Goal: Task Accomplishment & Management: Complete application form

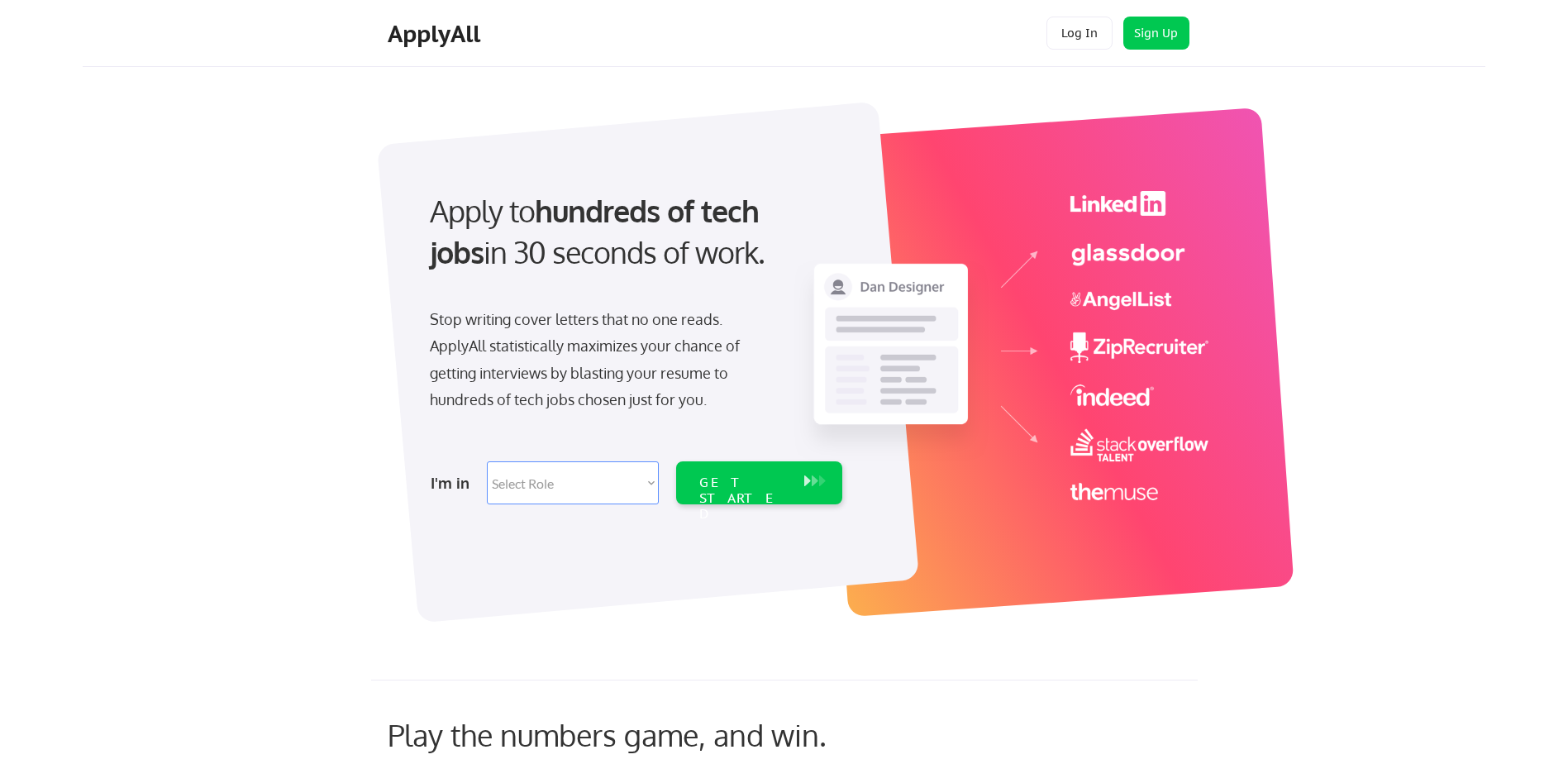
drag, startPoint x: 0, startPoint y: 0, endPoint x: 372, endPoint y: 238, distance: 441.6
click at [372, 238] on div "Apply to hundreds of tech jobs in 30 seconds of work. Stop writing cover letter…" at bounding box center [810, 353] width 1350 height 547
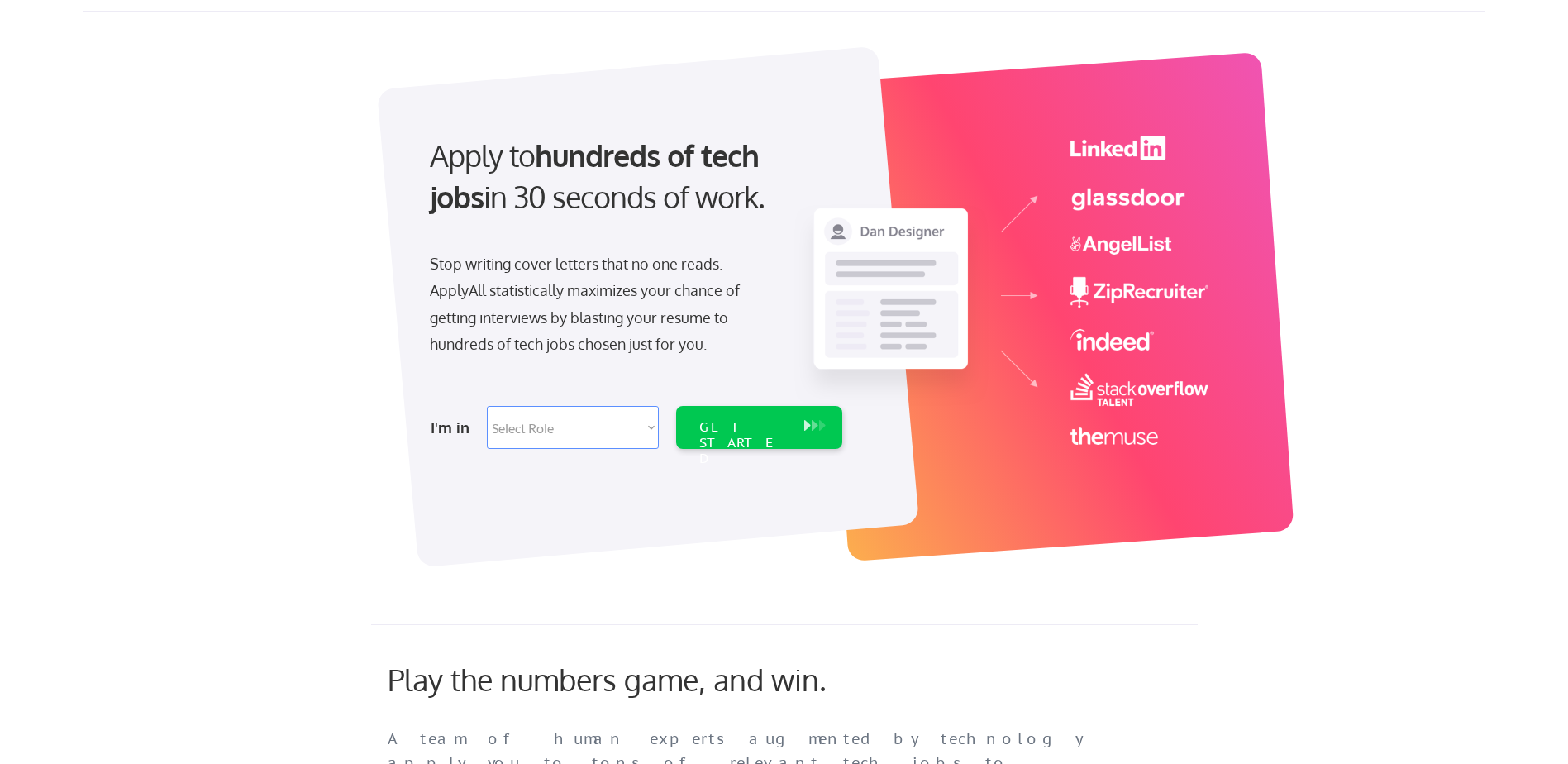
scroll to position [83, 0]
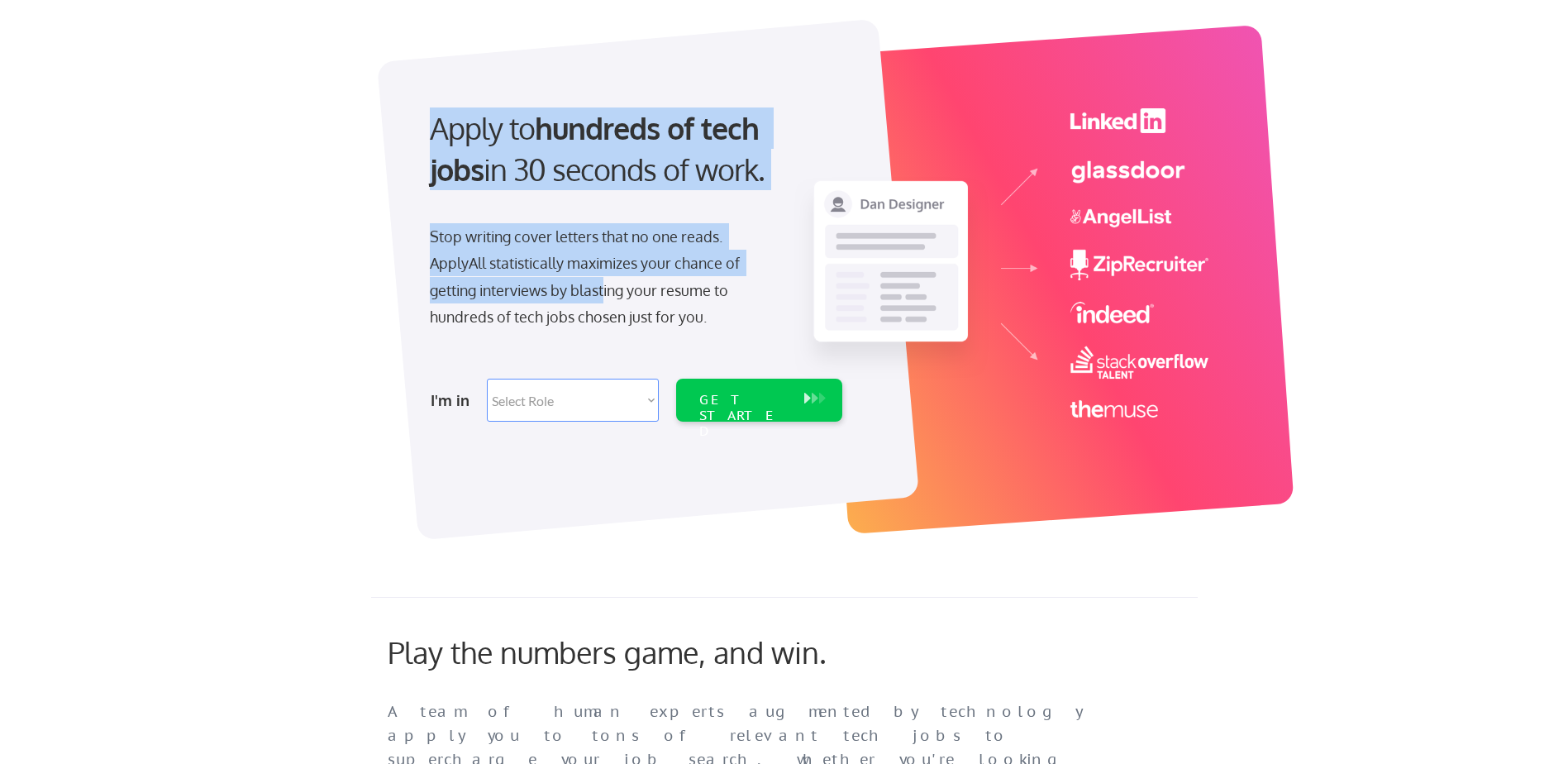
drag, startPoint x: 421, startPoint y: 129, endPoint x: 609, endPoint y: 301, distance: 254.8
click at [609, 301] on div "Apply to hundreds of tech jobs in 30 seconds of work. Stop writing cover letter…" at bounding box center [635, 259] width 462 height 338
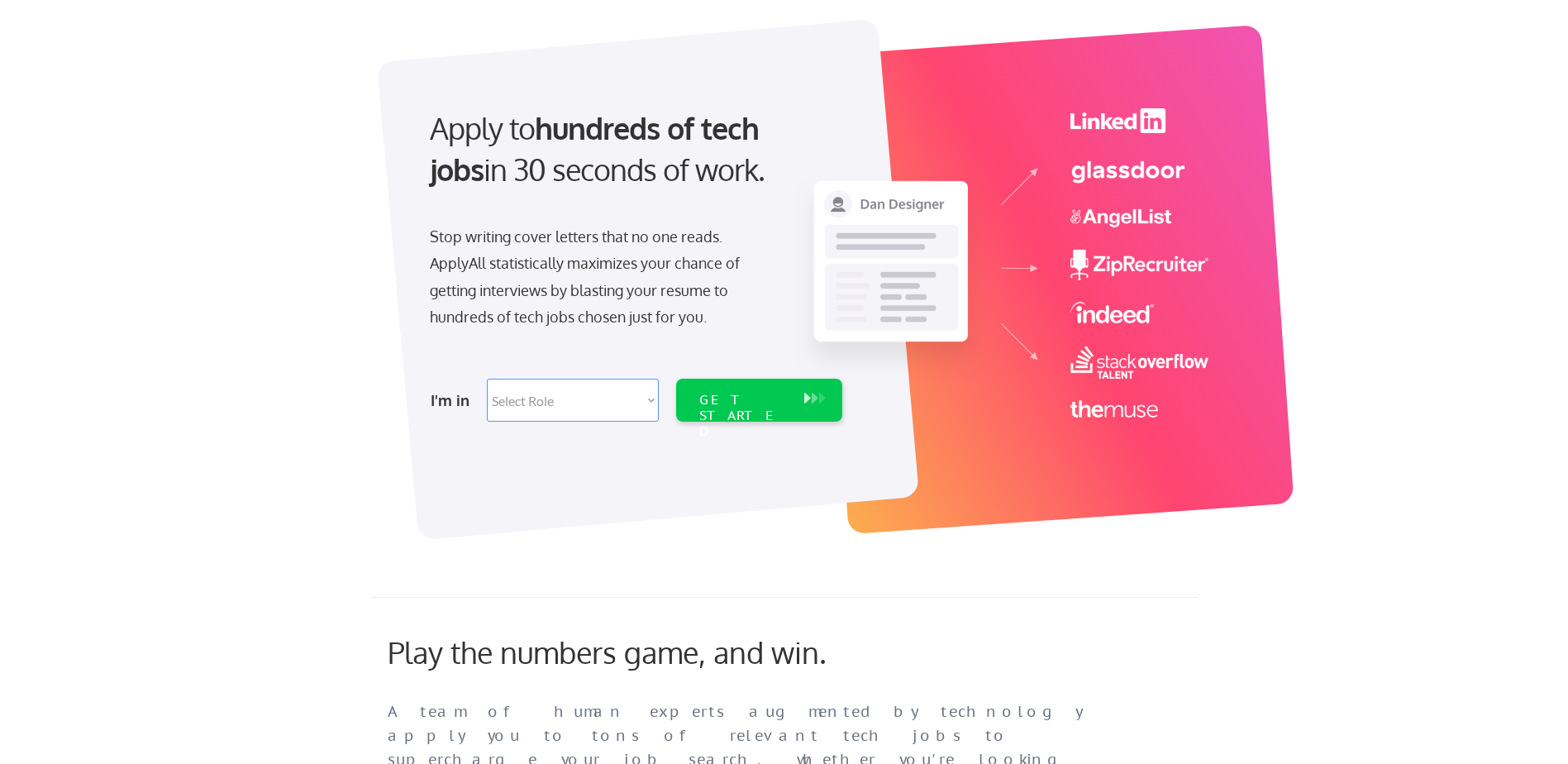
drag, startPoint x: 609, startPoint y: 301, endPoint x: 346, endPoint y: 256, distance: 266.8
click at [346, 256] on div "Apply to hundreds of tech jobs in 30 seconds of work. Stop writing cover letter…" at bounding box center [810, 270] width 1350 height 547
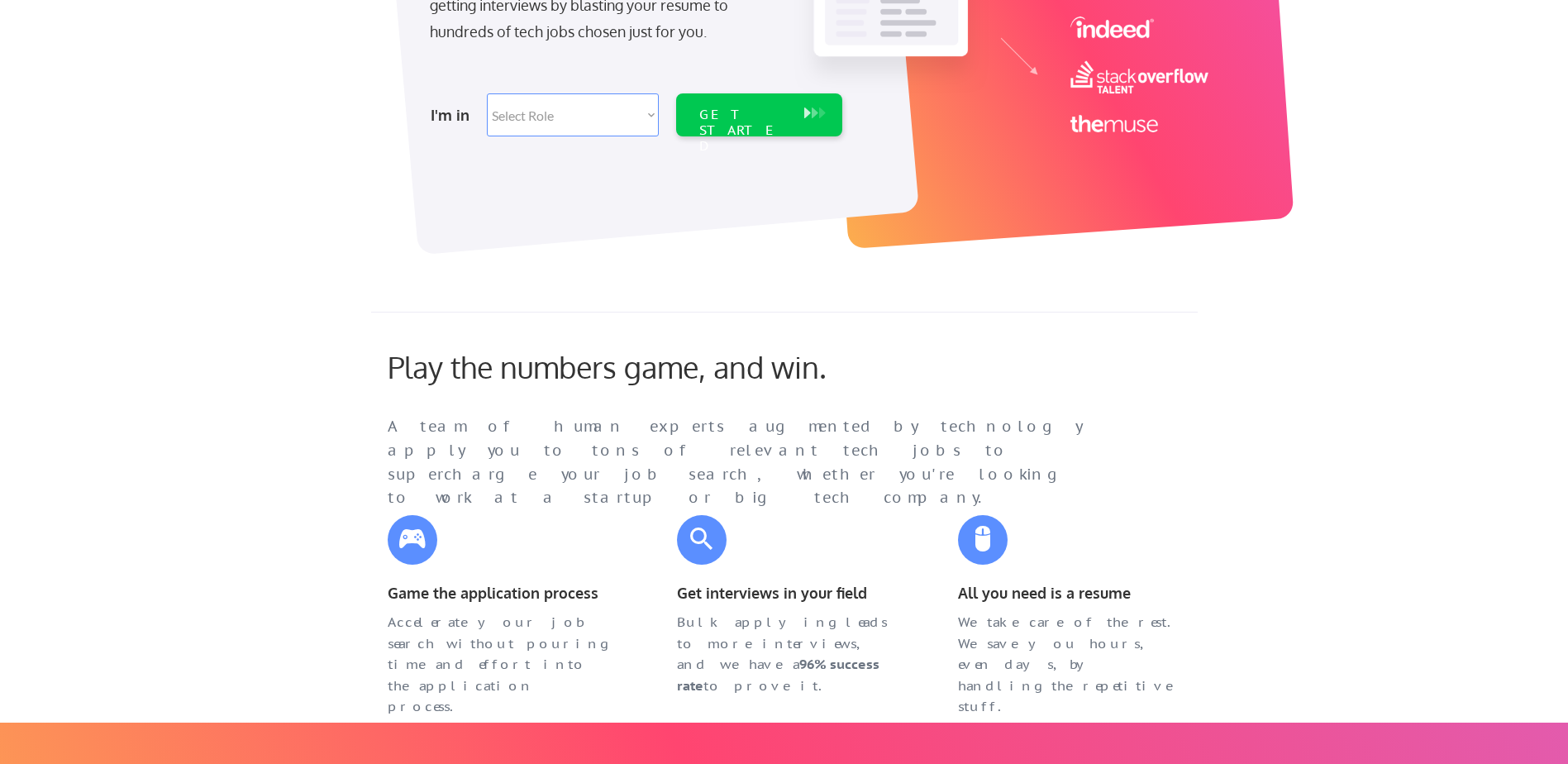
scroll to position [331, 0]
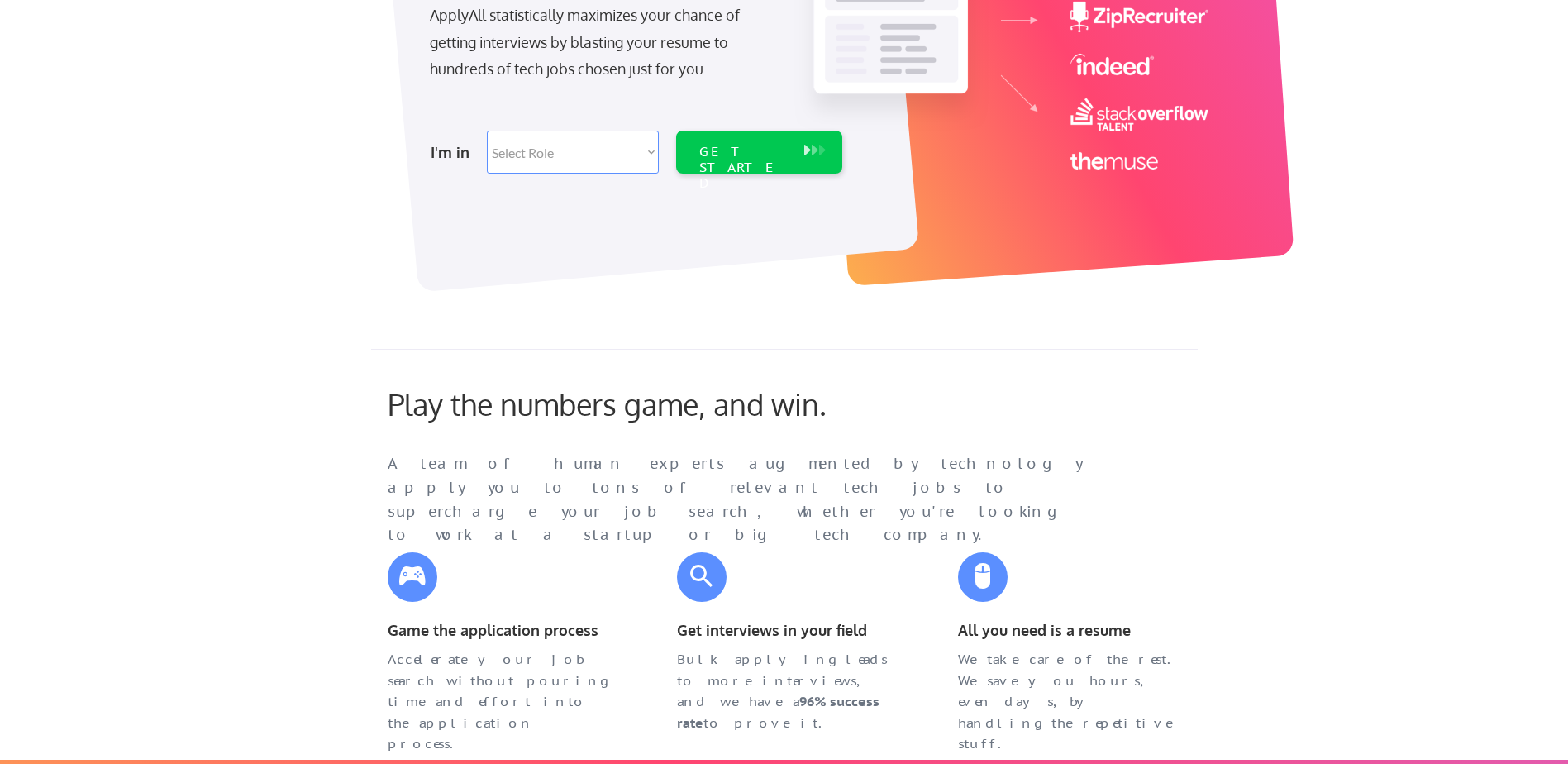
click at [630, 155] on select "Select Role Software Engineering Product Management Customer Success Sales UI/U…" at bounding box center [572, 152] width 172 height 43
select select ""data_science___analytics""
click at [487, 130] on select "Select Role Software Engineering Product Management Customer Success Sales UI/U…" at bounding box center [572, 152] width 172 height 43
select select ""data_science___analytics""
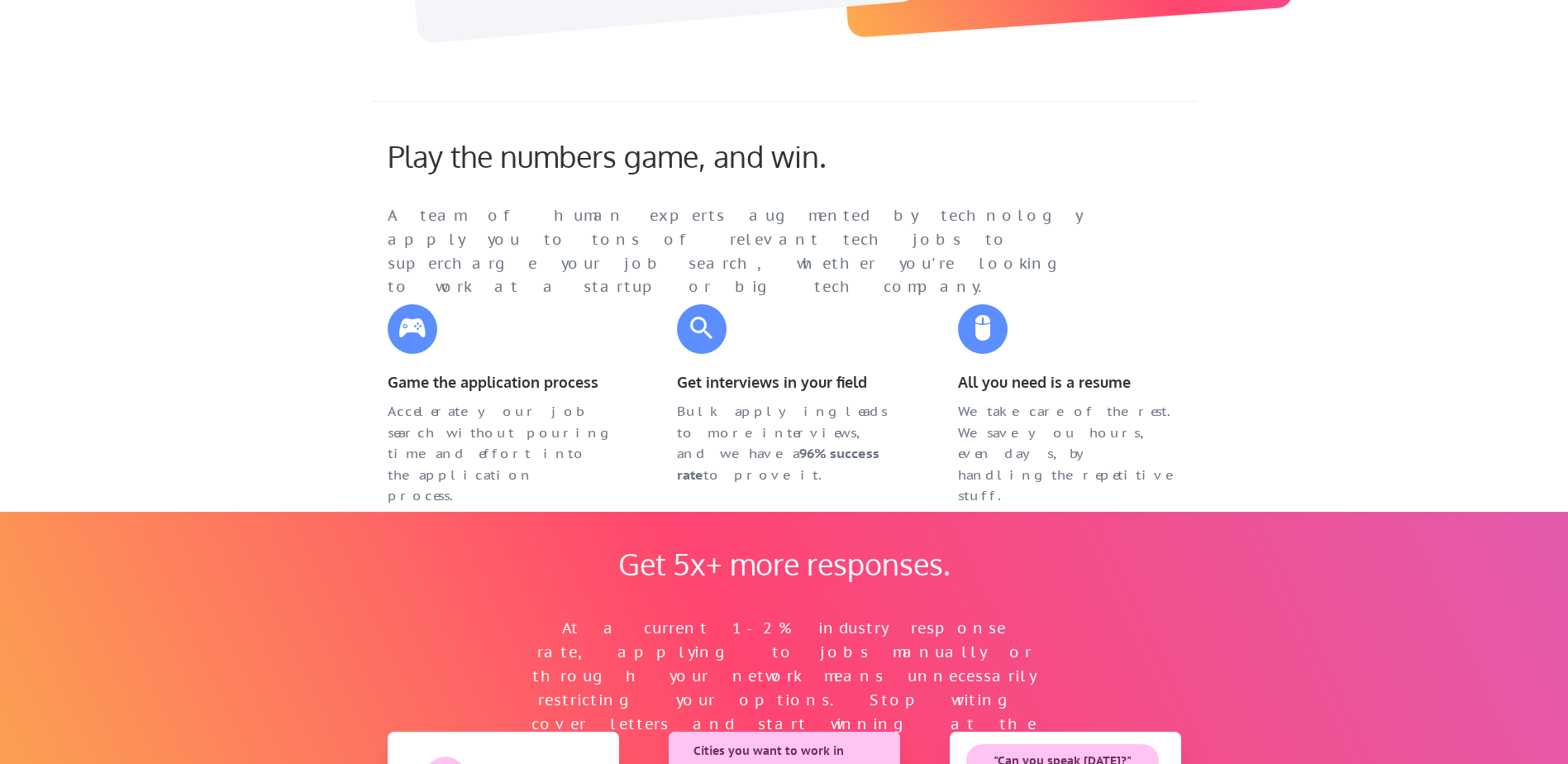
scroll to position [661, 0]
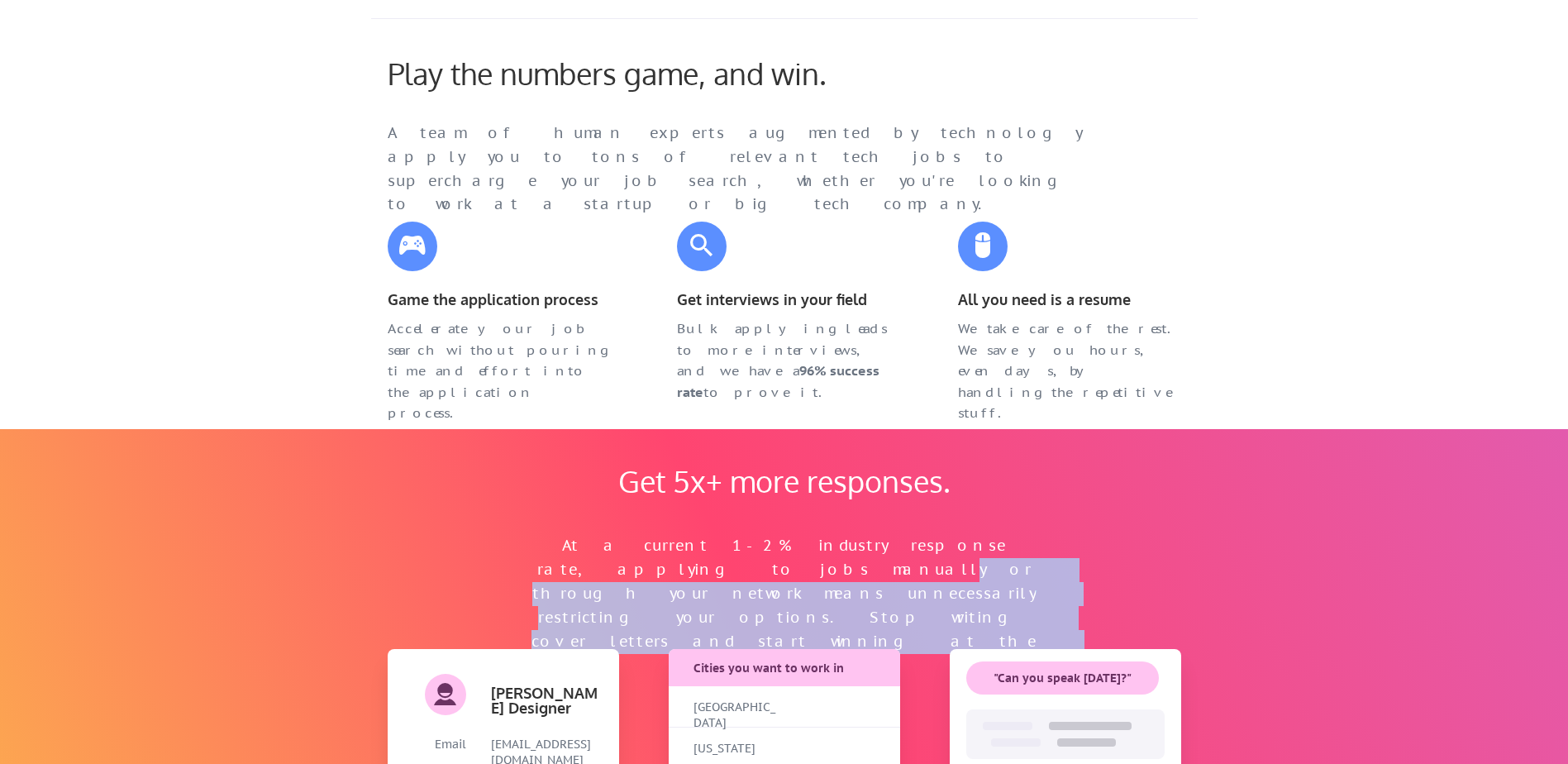
drag, startPoint x: 669, startPoint y: 453, endPoint x: 1017, endPoint y: 539, distance: 358.5
click at [1017, 539] on div "Get 5x+ more responses. At a current 1-2% industry response rate, applying to j…" at bounding box center [784, 681] width 826 height 504
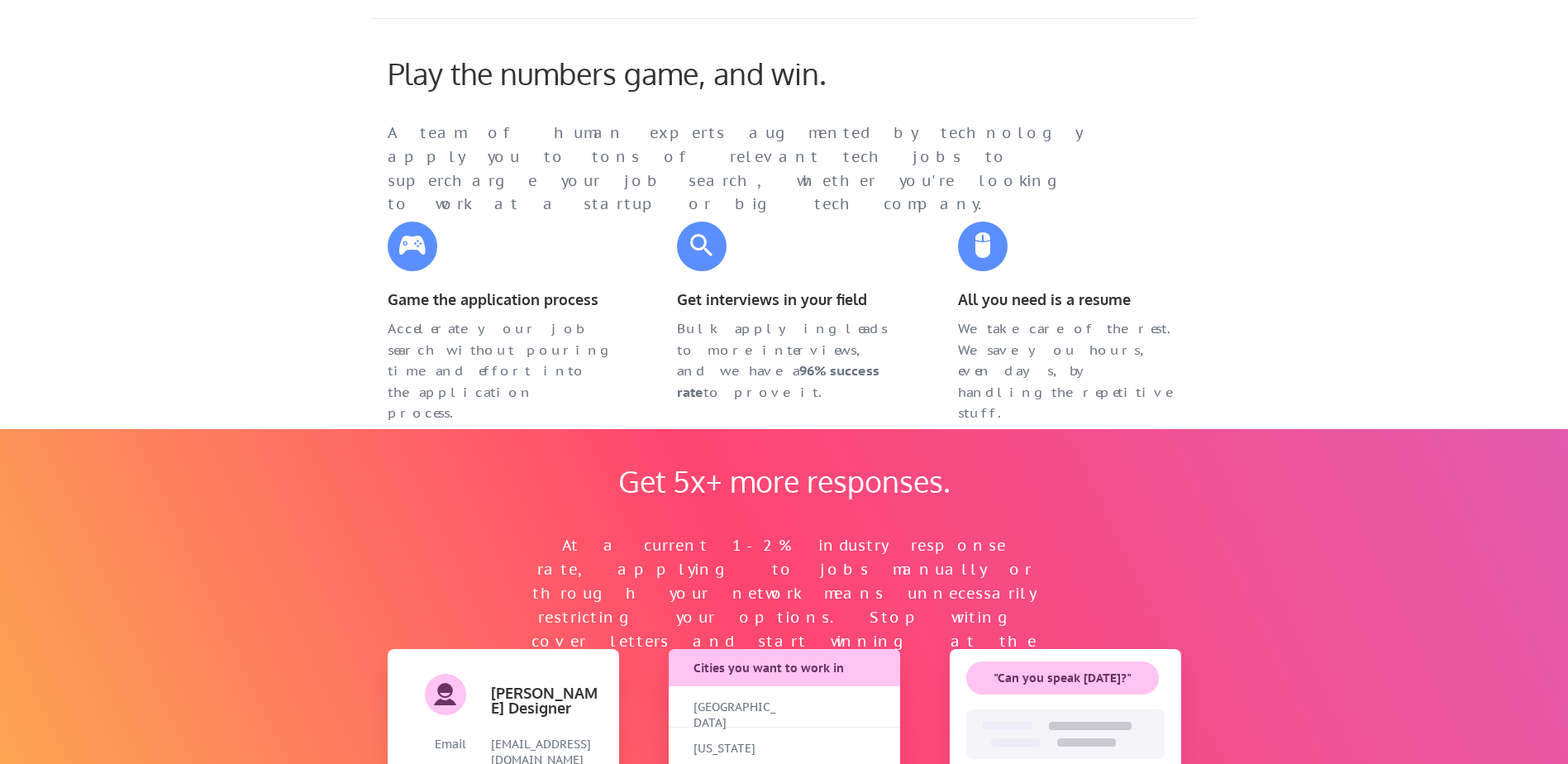
drag, startPoint x: 1017, startPoint y: 539, endPoint x: 668, endPoint y: 497, distance: 351.5
click at [668, 497] on div "Get 5x+ more responses." at bounding box center [785, 480] width 364 height 36
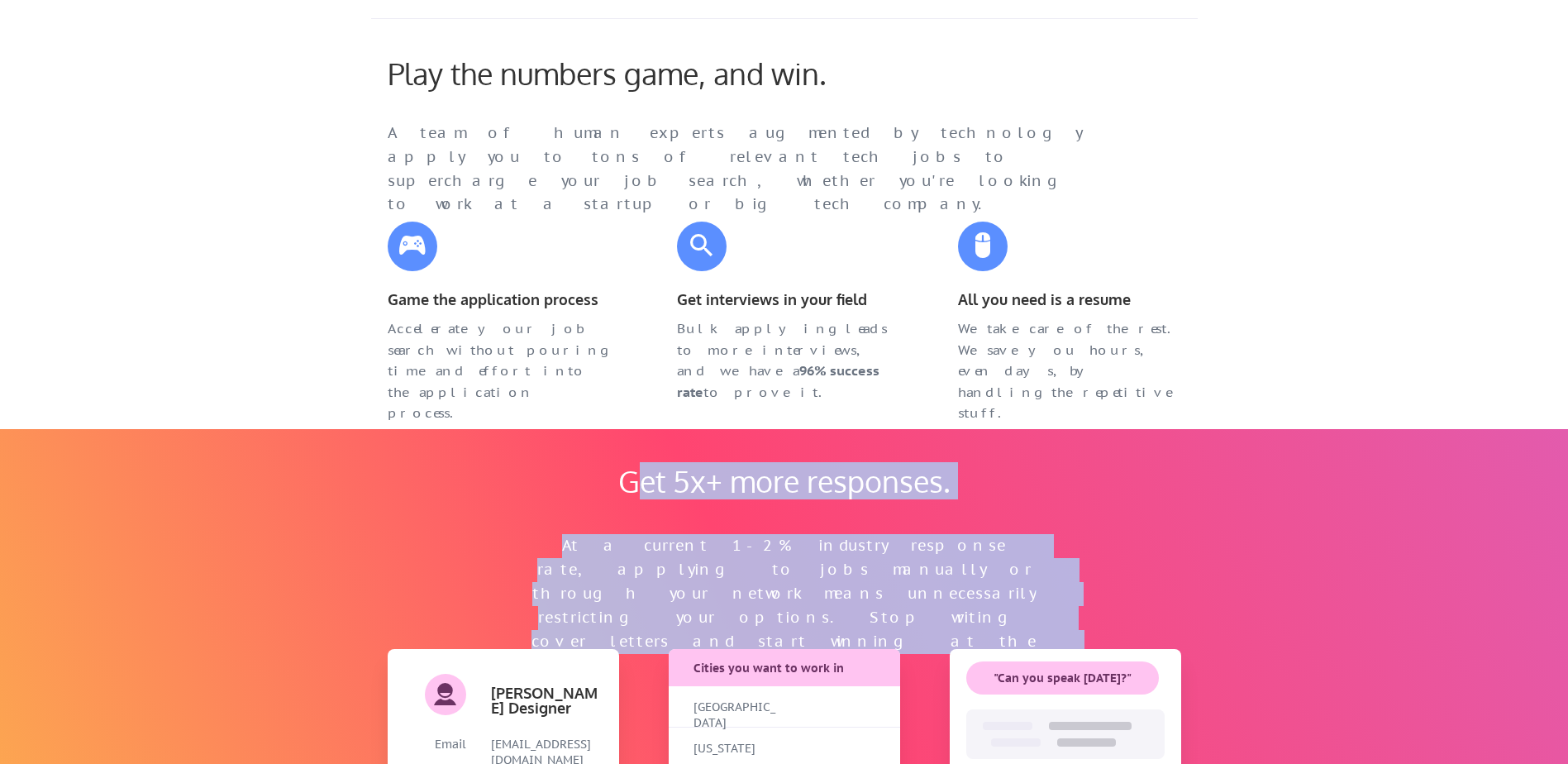
drag, startPoint x: 697, startPoint y: 496, endPoint x: 993, endPoint y: 599, distance: 313.4
click at [993, 599] on div "Get 5x+ more responses. At a current 1-2% industry response rate, applying to j…" at bounding box center [784, 543] width 546 height 162
click at [707, 554] on div "At a current 1-2% industry response rate, applying to jobs manually or through …" at bounding box center [784, 605] width 512 height 143
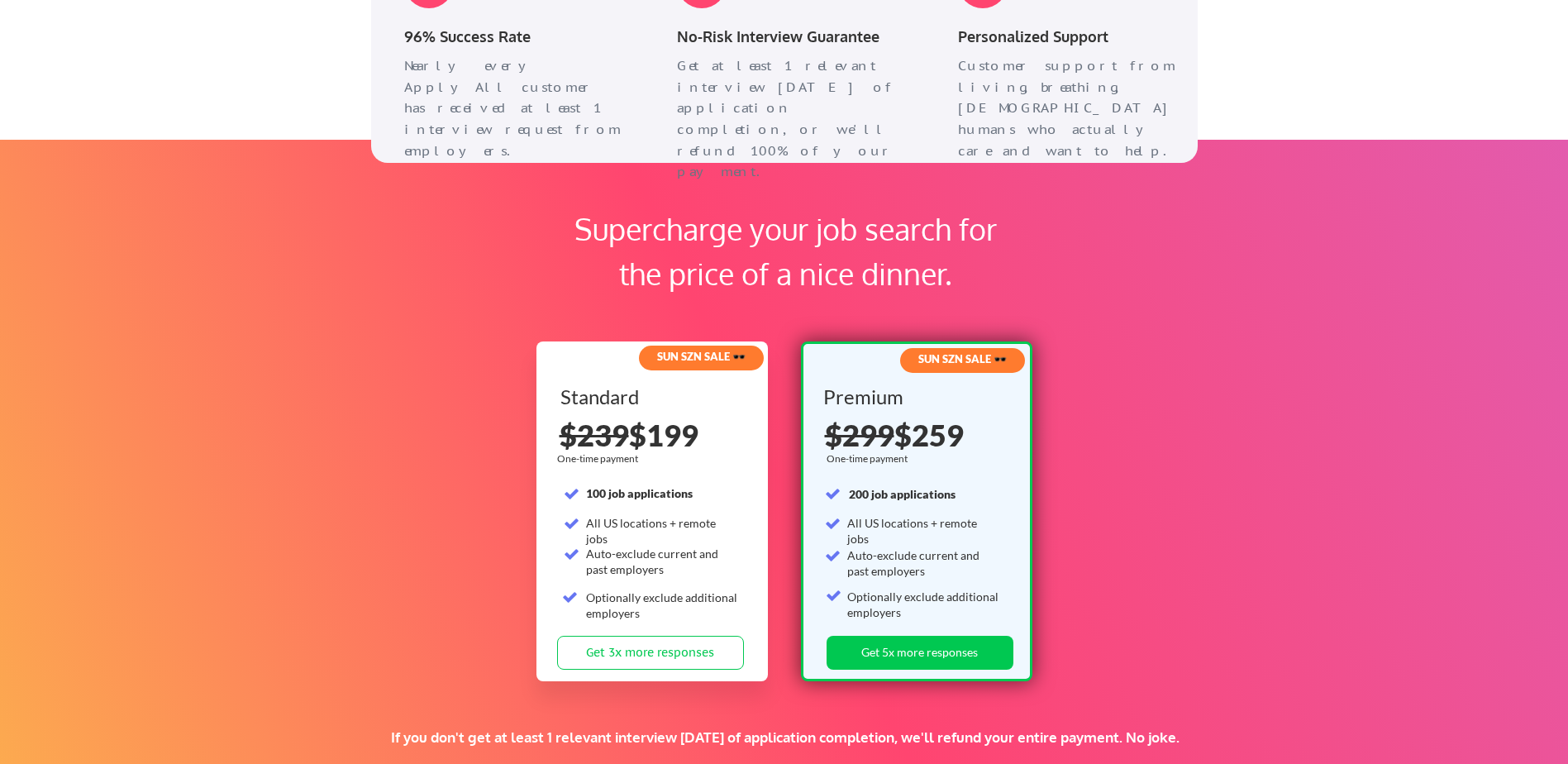
scroll to position [2312, 0]
drag, startPoint x: 612, startPoint y: 514, endPoint x: 713, endPoint y: 531, distance: 102.4
click at [713, 531] on div "Standard 100 job applications All US locations + remote jobs Auto-exclude curre…" at bounding box center [654, 512] width 187 height 249
drag, startPoint x: 713, startPoint y: 531, endPoint x: 668, endPoint y: 572, distance: 60.9
click at [668, 572] on div "Auto-exclude current and past employers" at bounding box center [663, 562] width 153 height 32
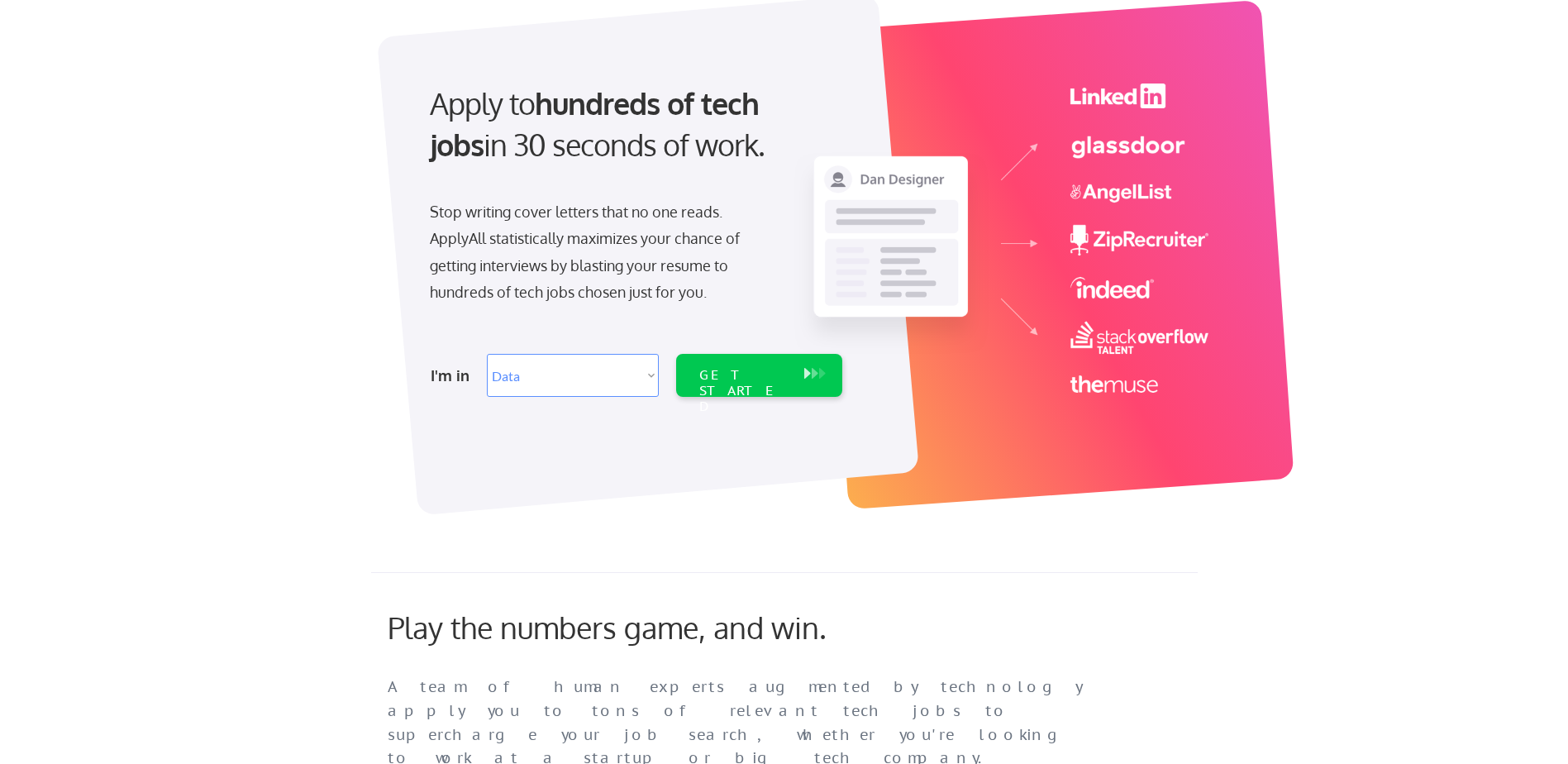
scroll to position [0, 0]
